Goal: Obtain resource: Obtain resource

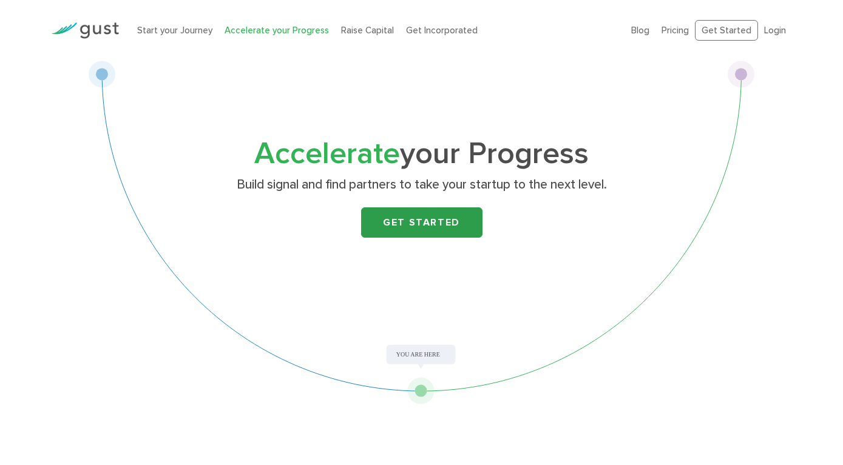
click at [398, 223] on link "Get Started" at bounding box center [421, 222] width 121 height 30
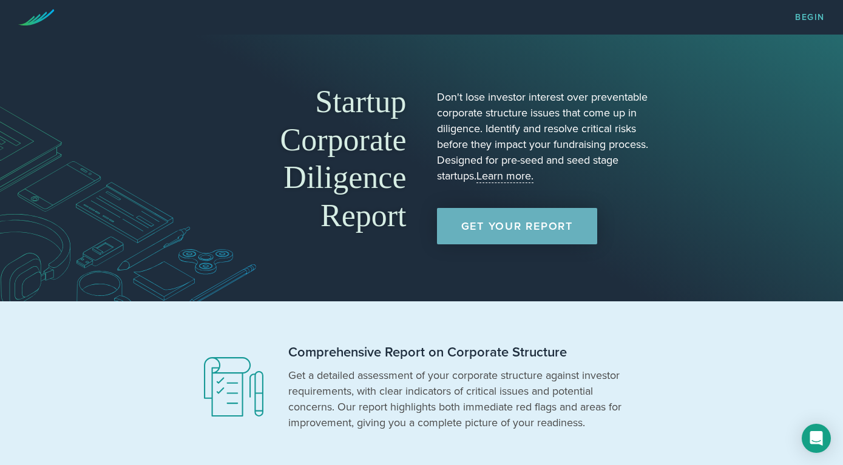
click at [508, 225] on link "Get Your Report" at bounding box center [517, 226] width 160 height 36
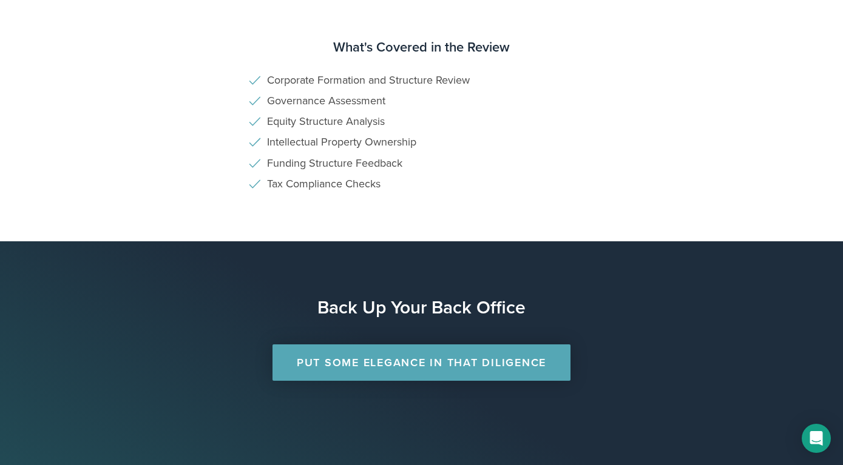
scroll to position [831, 0]
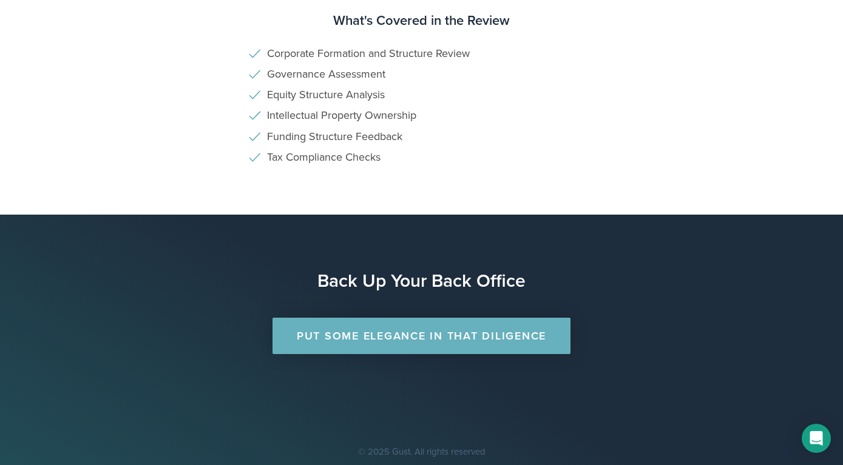
click at [413, 332] on link "Put Some Elegance in that Diligence" at bounding box center [421, 336] width 298 height 36
